Goal: Task Accomplishment & Management: Complete application form

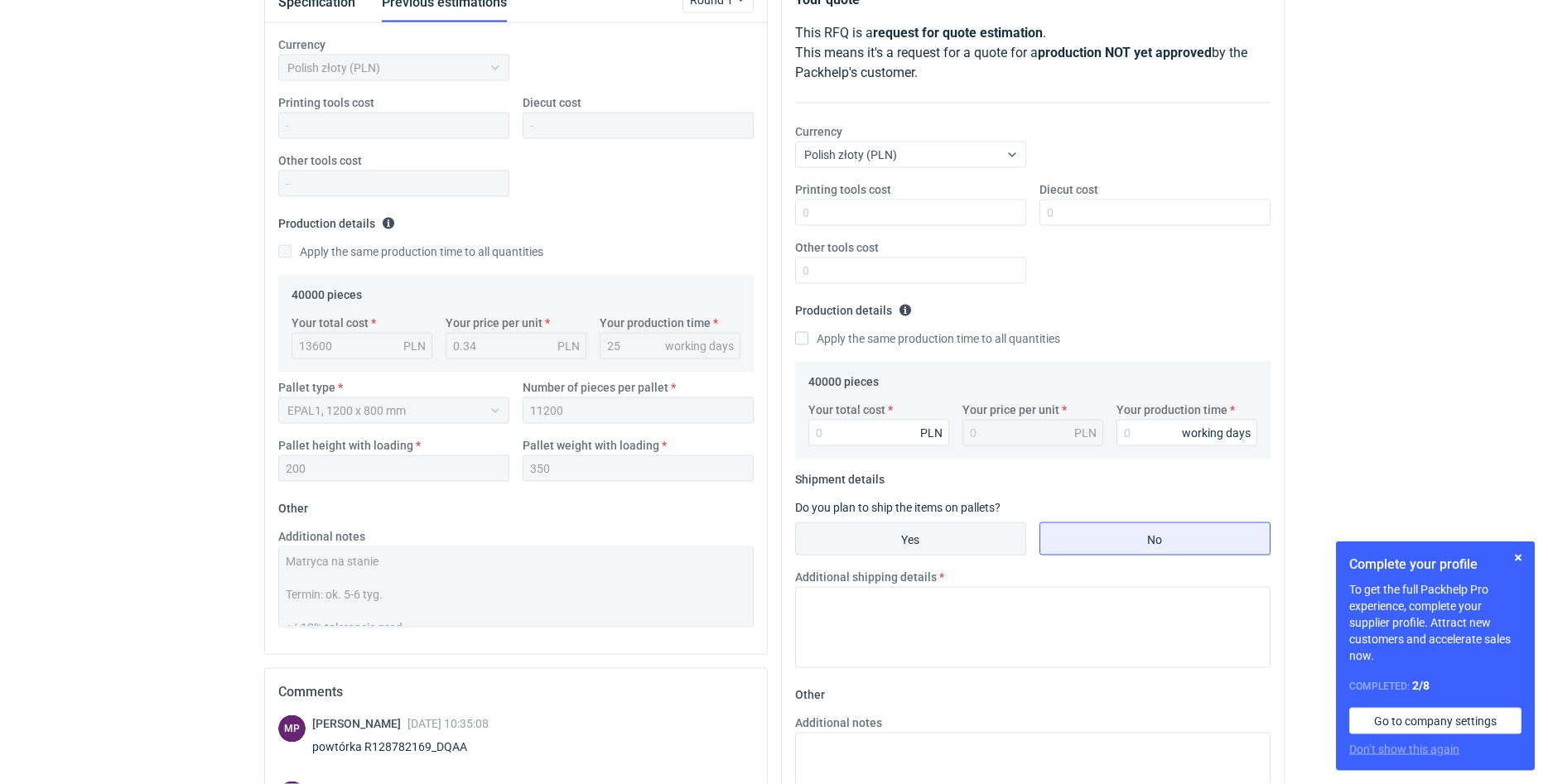
scroll to position [169, 0]
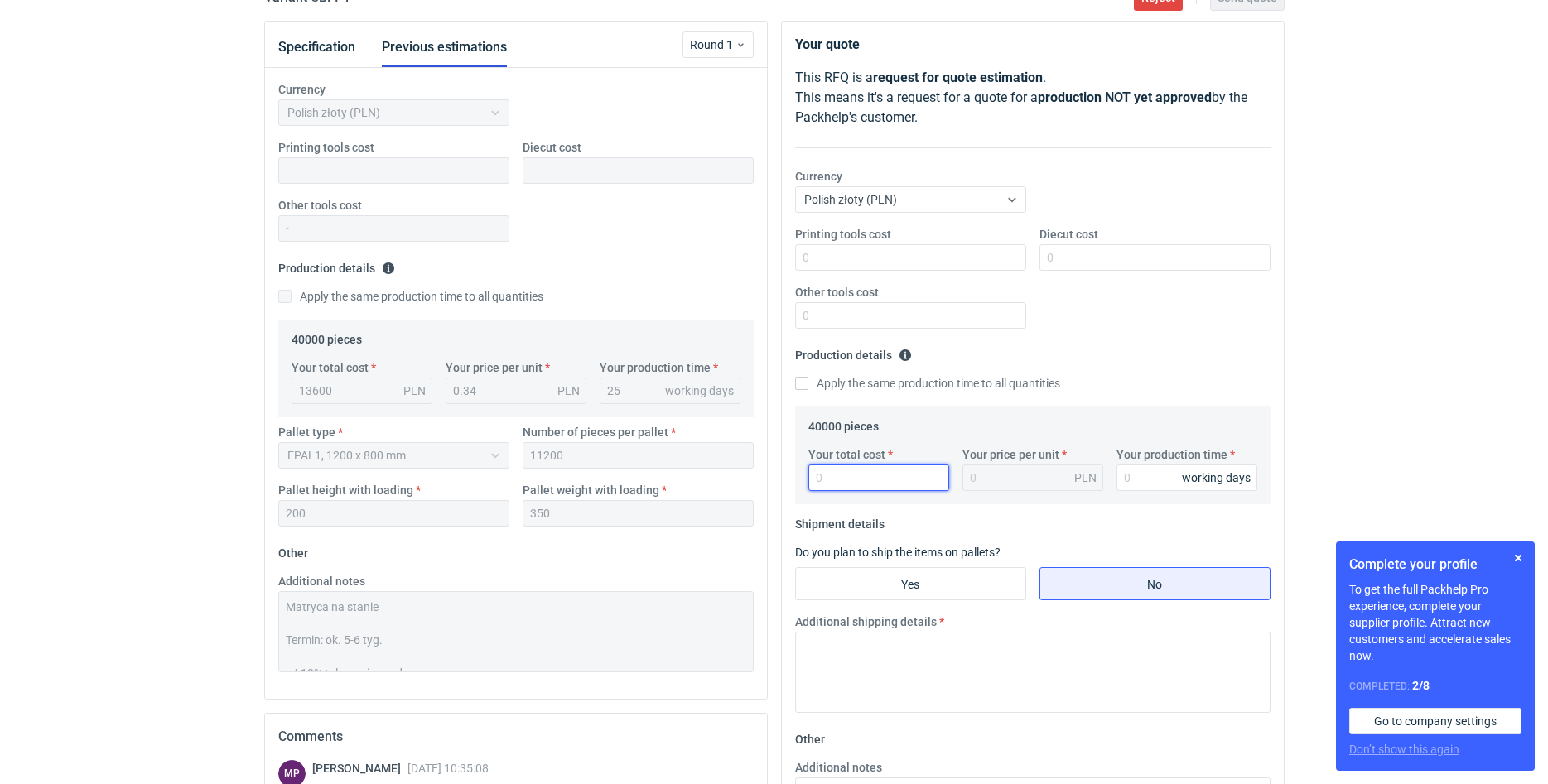
click at [856, 488] on input "Your total cost" at bounding box center [878, 477] width 141 height 26
type input "12400"
type input "0.31"
type input "12400"
click at [1152, 488] on input "Your production time" at bounding box center [1187, 477] width 141 height 26
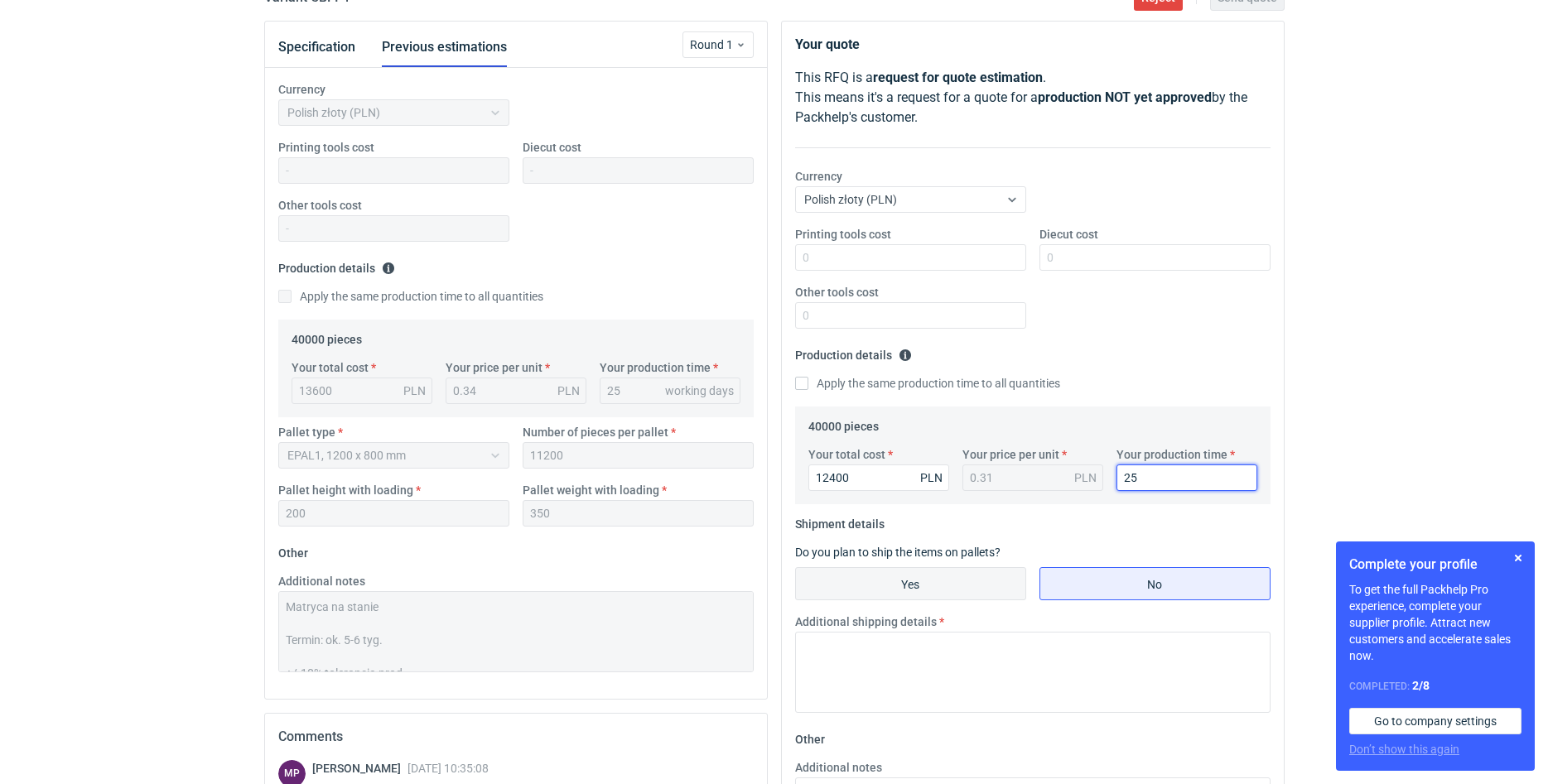
type input "25"
click at [938, 590] on input "Yes" at bounding box center [911, 583] width 230 height 32
radio input "true"
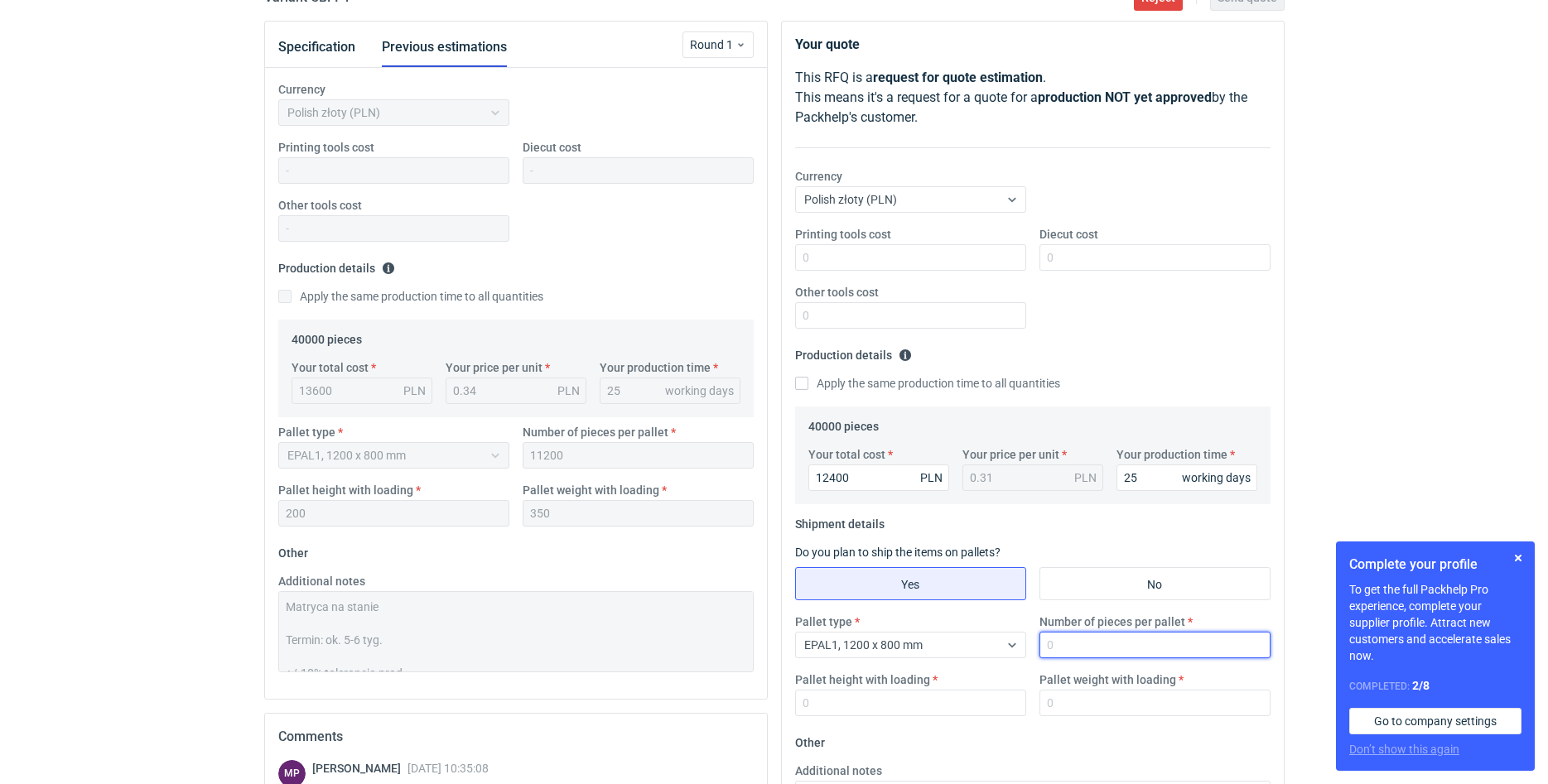
click at [1053, 645] on input "Number of pieces per pallet" at bounding box center [1155, 644] width 231 height 26
type input "11200"
type input "200"
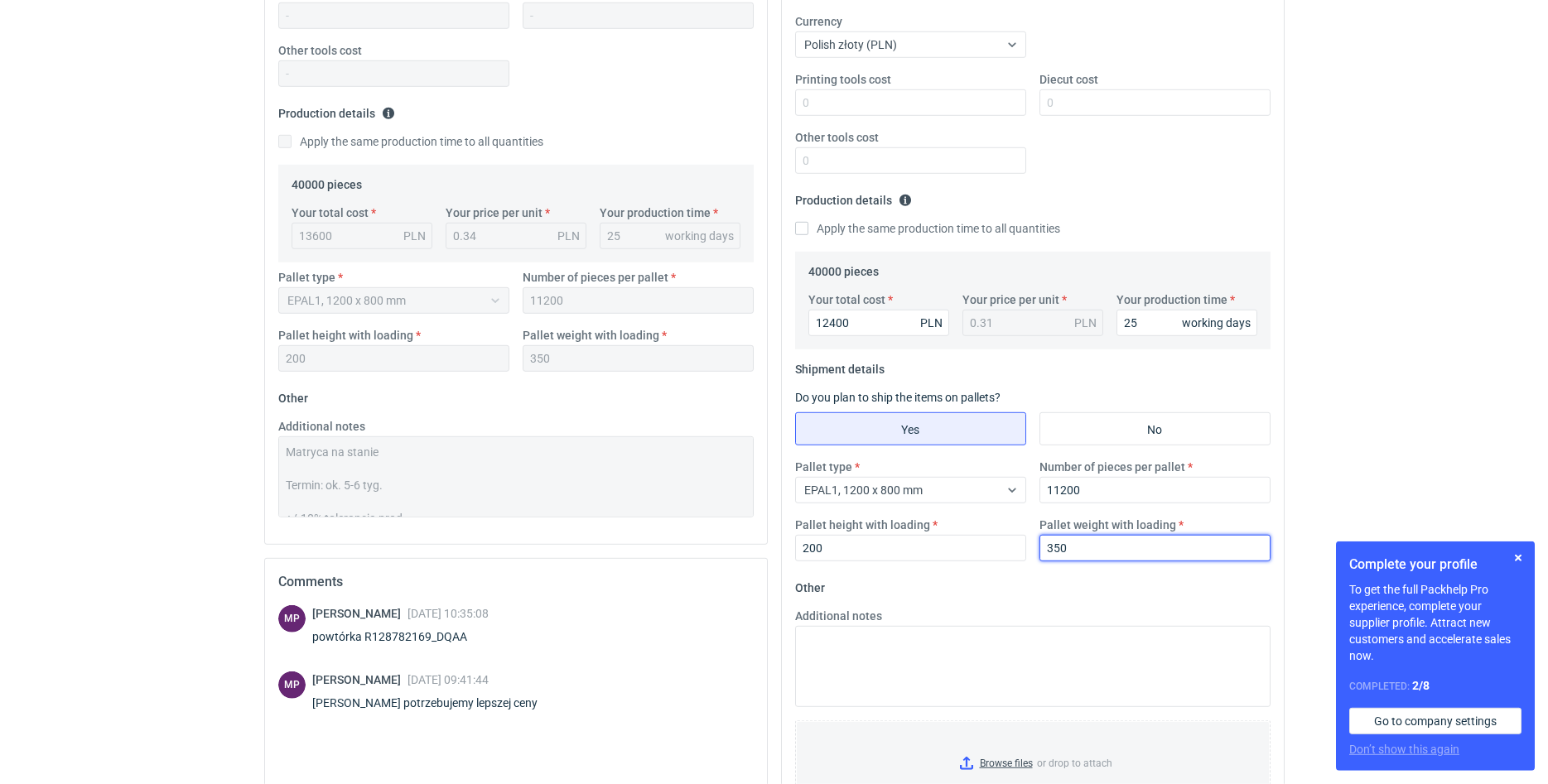
scroll to position [422, 0]
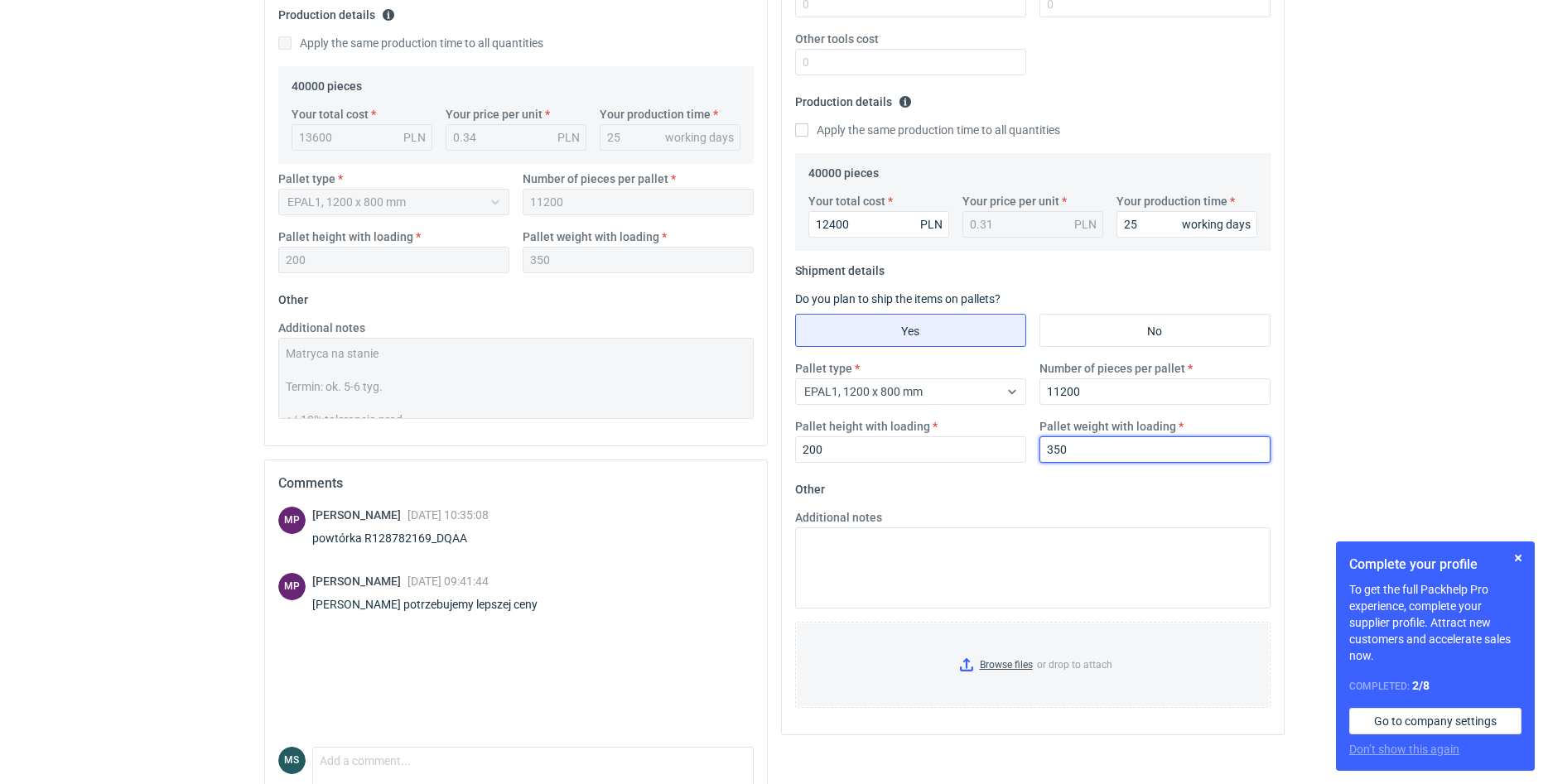
type input "350"
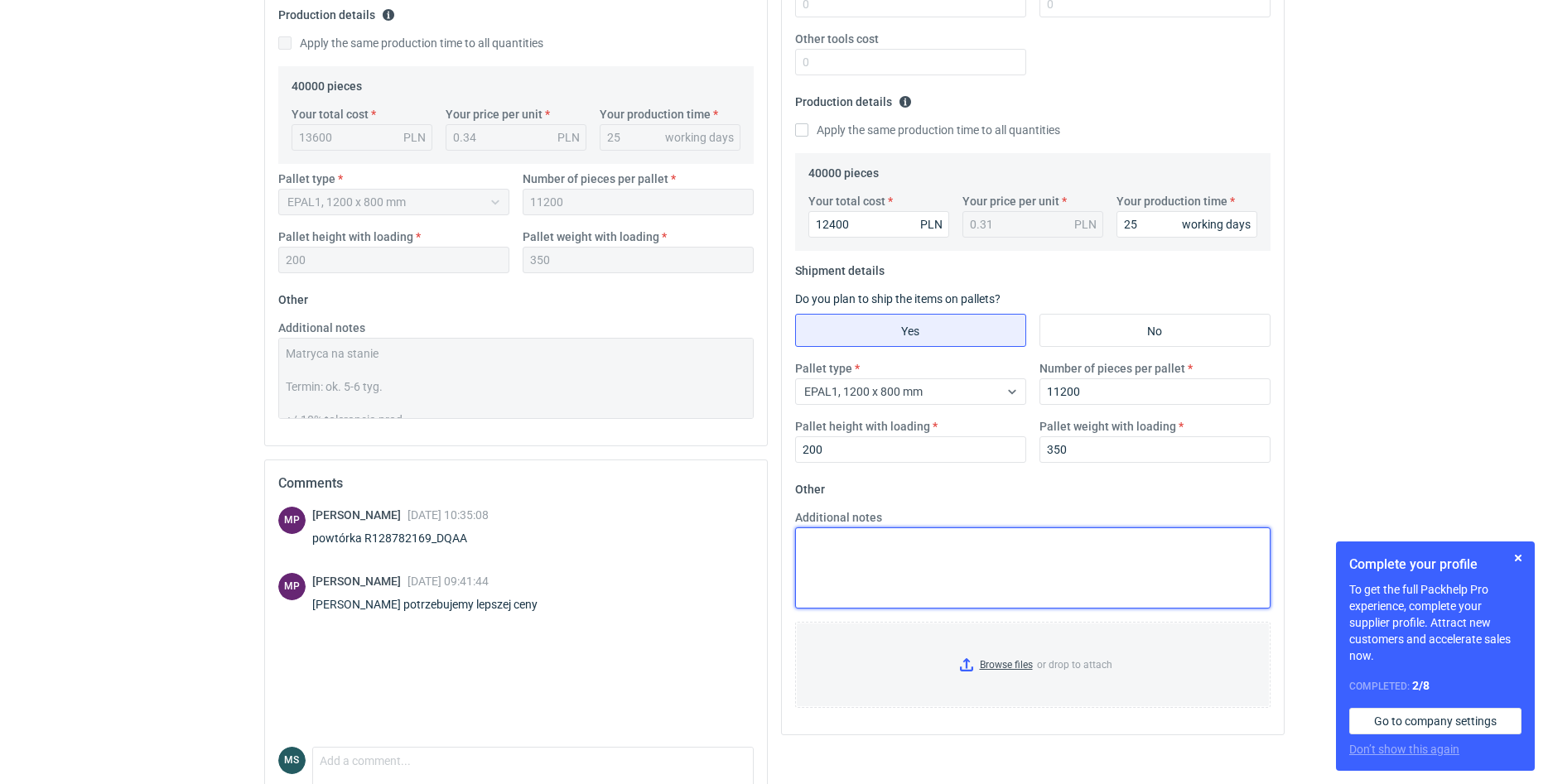
click at [896, 597] on textarea "Additional notes" at bounding box center [1033, 568] width 475 height 81
paste textarea "Matryca na stanie Termin: ok. 5-6 tyg. +/-10% tolerancja prod."
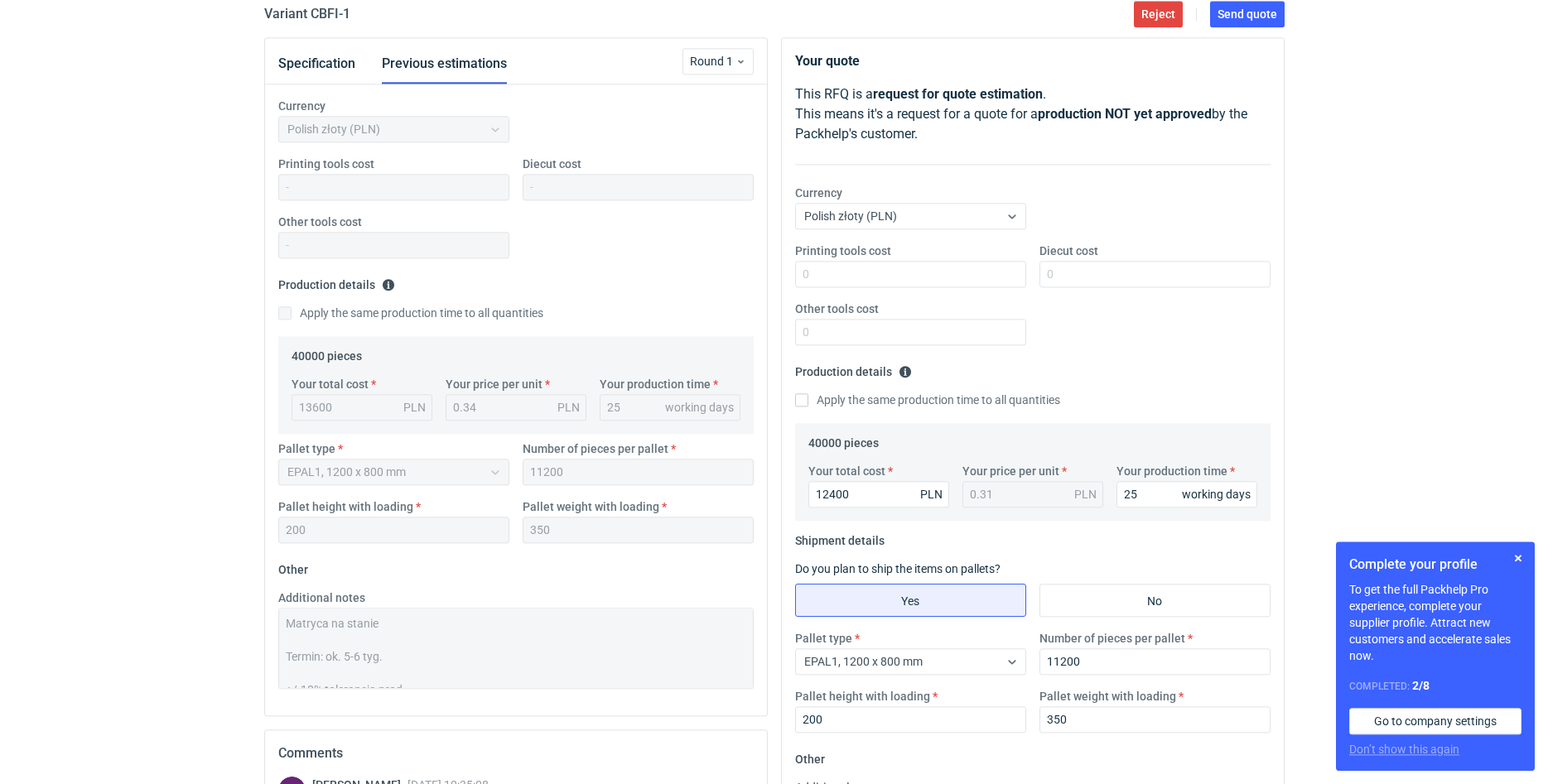
scroll to position [0, 0]
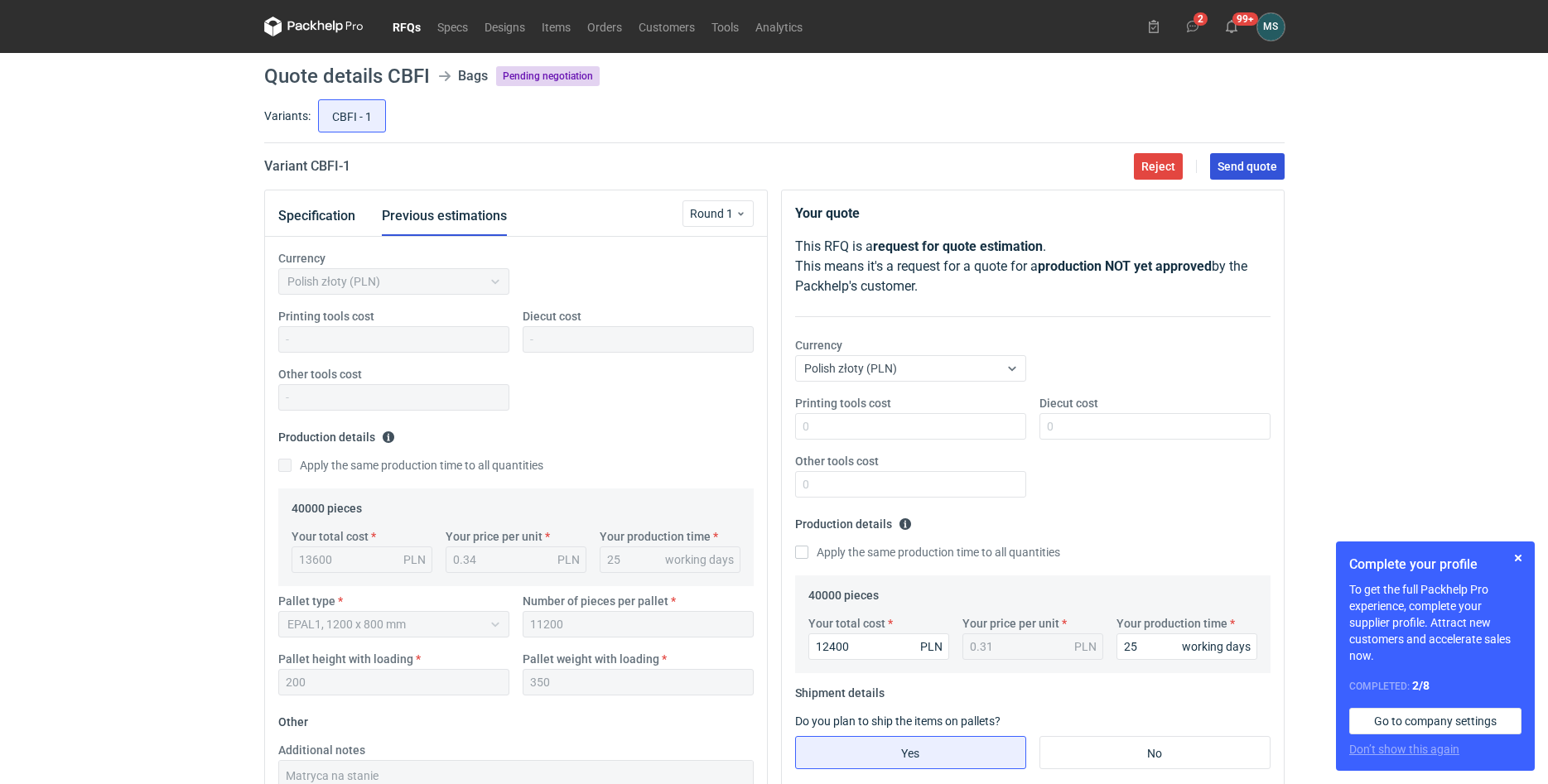
type textarea "Matryca na stanie Termin: ok. 5-6 tyg. +/-10% tolerancja prod."
click at [1250, 166] on span "Send quote" at bounding box center [1247, 166] width 60 height 12
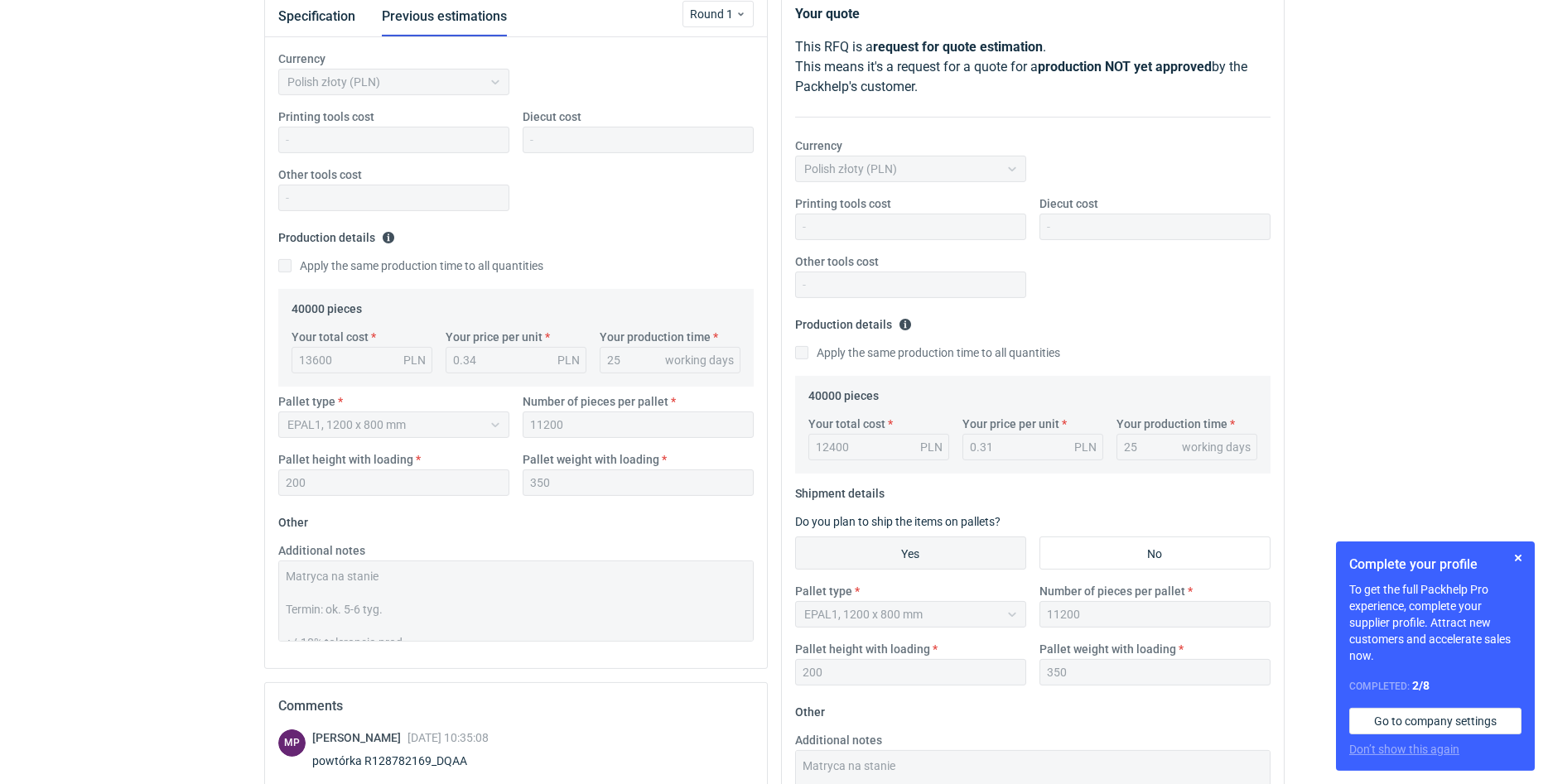
scroll to position [169, 0]
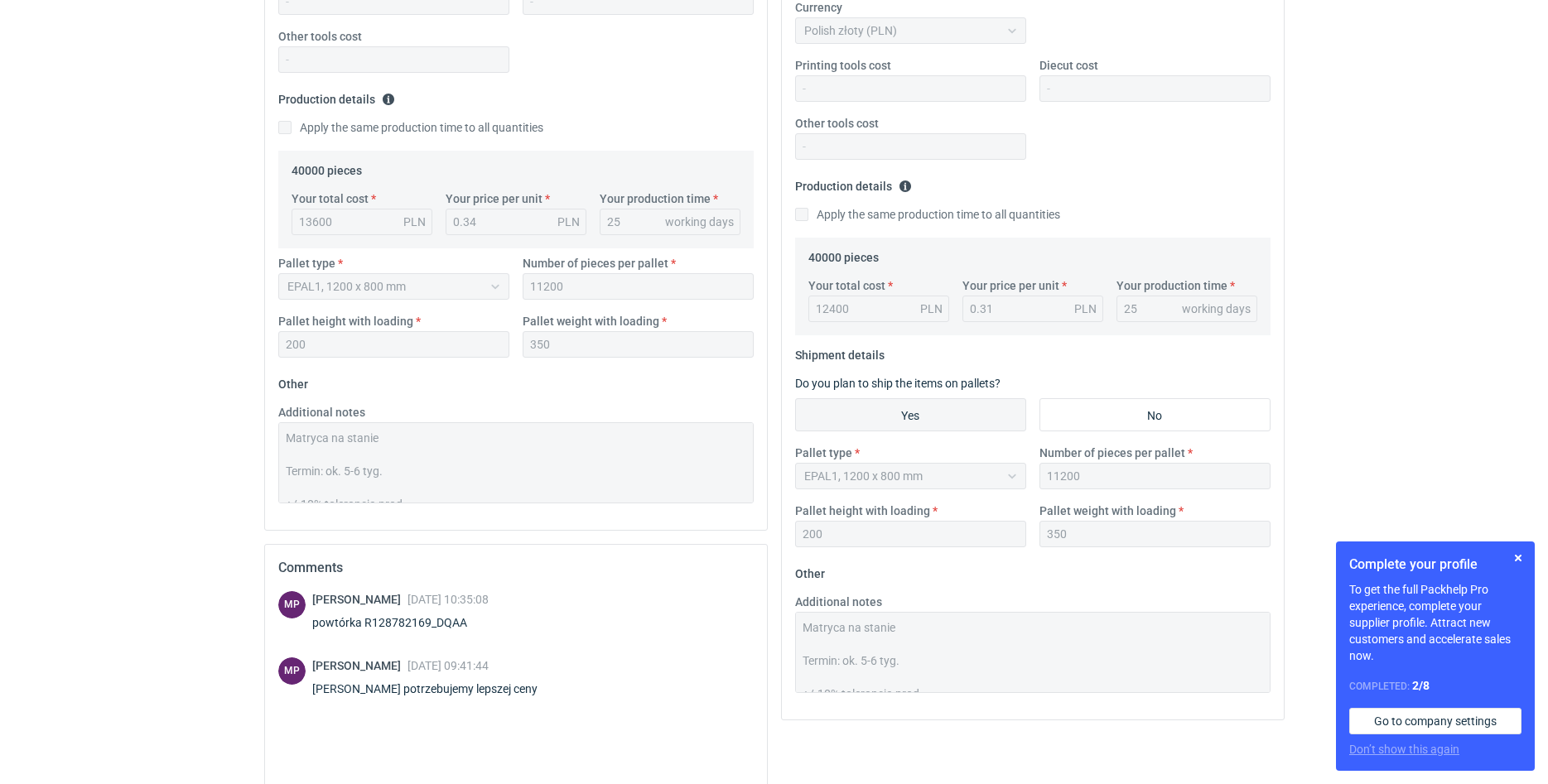
scroll to position [496, 0]
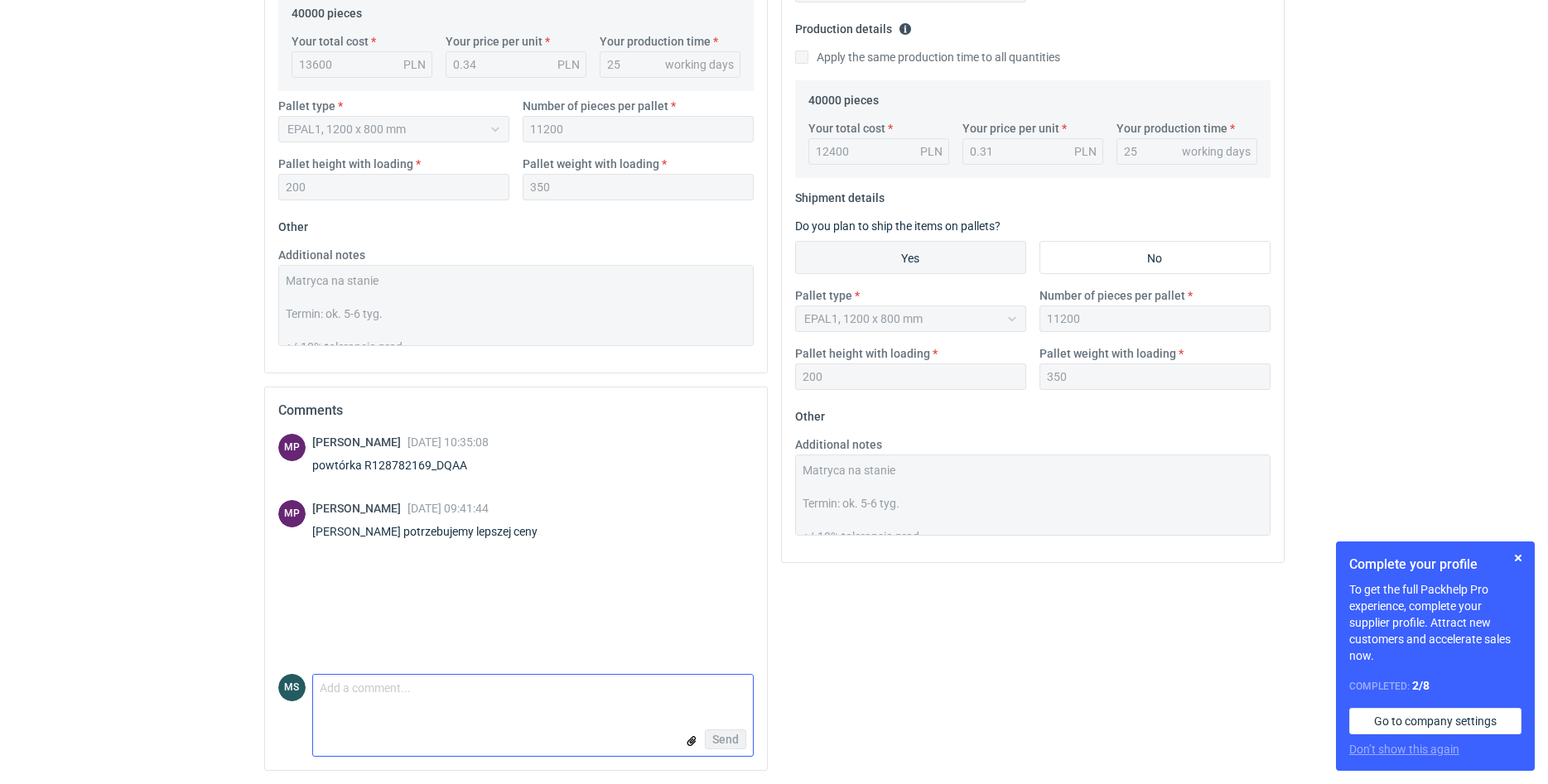
click at [457, 698] on textarea "Comment message" at bounding box center [532, 692] width 440 height 34
type textarea "S"
type textarea "Dzień dobry, proszę o możliwie szybki feedback w kontekście nowej oferty cenowe…"
click at [727, 743] on span "Send" at bounding box center [725, 739] width 26 height 12
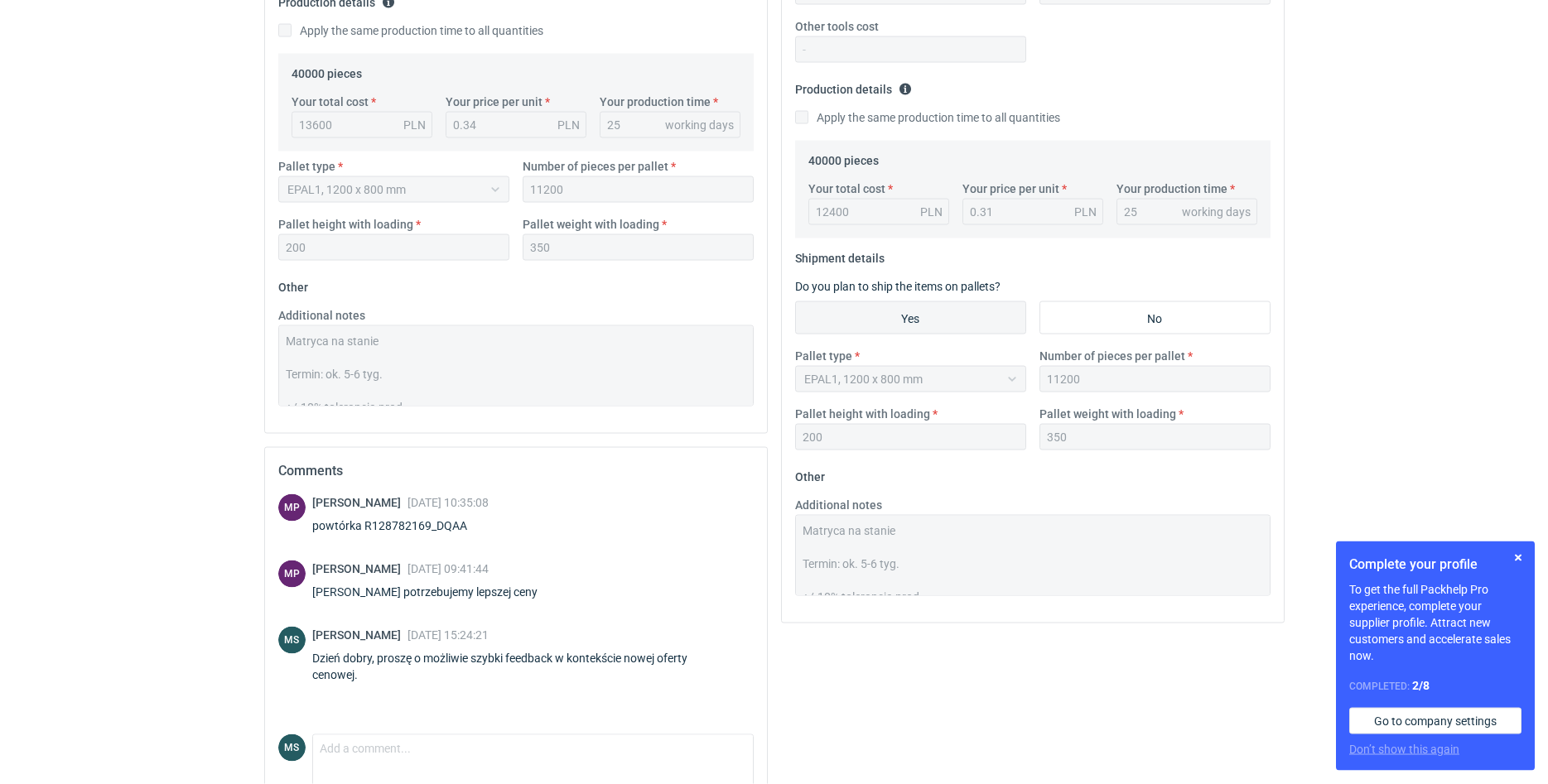
scroll to position [74, 0]
